Goal: Navigation & Orientation: Understand site structure

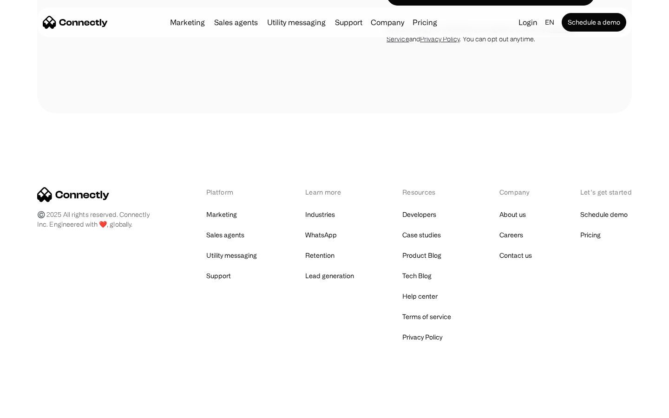
scroll to position [2635, 0]
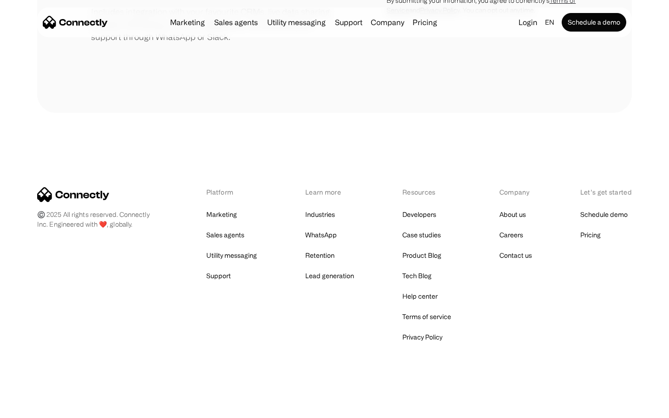
scroll to position [432, 0]
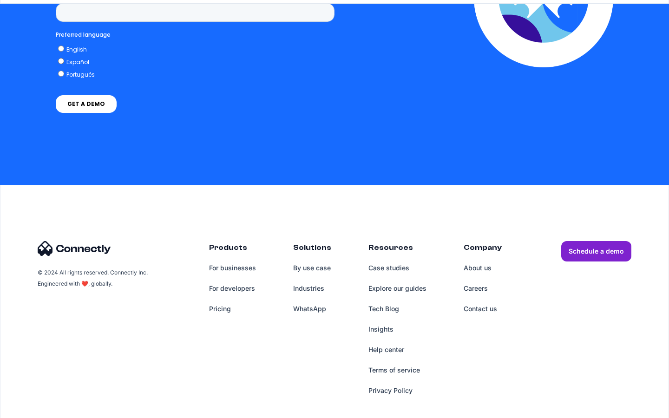
scroll to position [1899, 0]
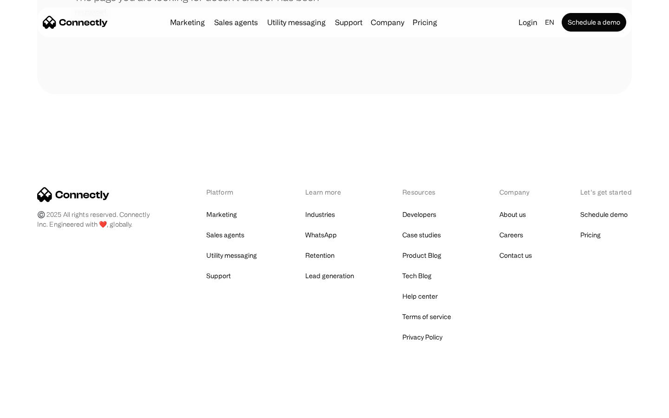
scroll to position [170, 0]
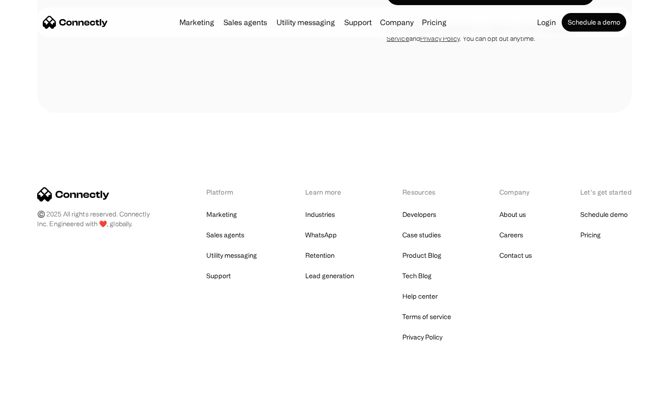
scroll to position [856, 0]
